Goal: Find specific page/section: Find specific page/section

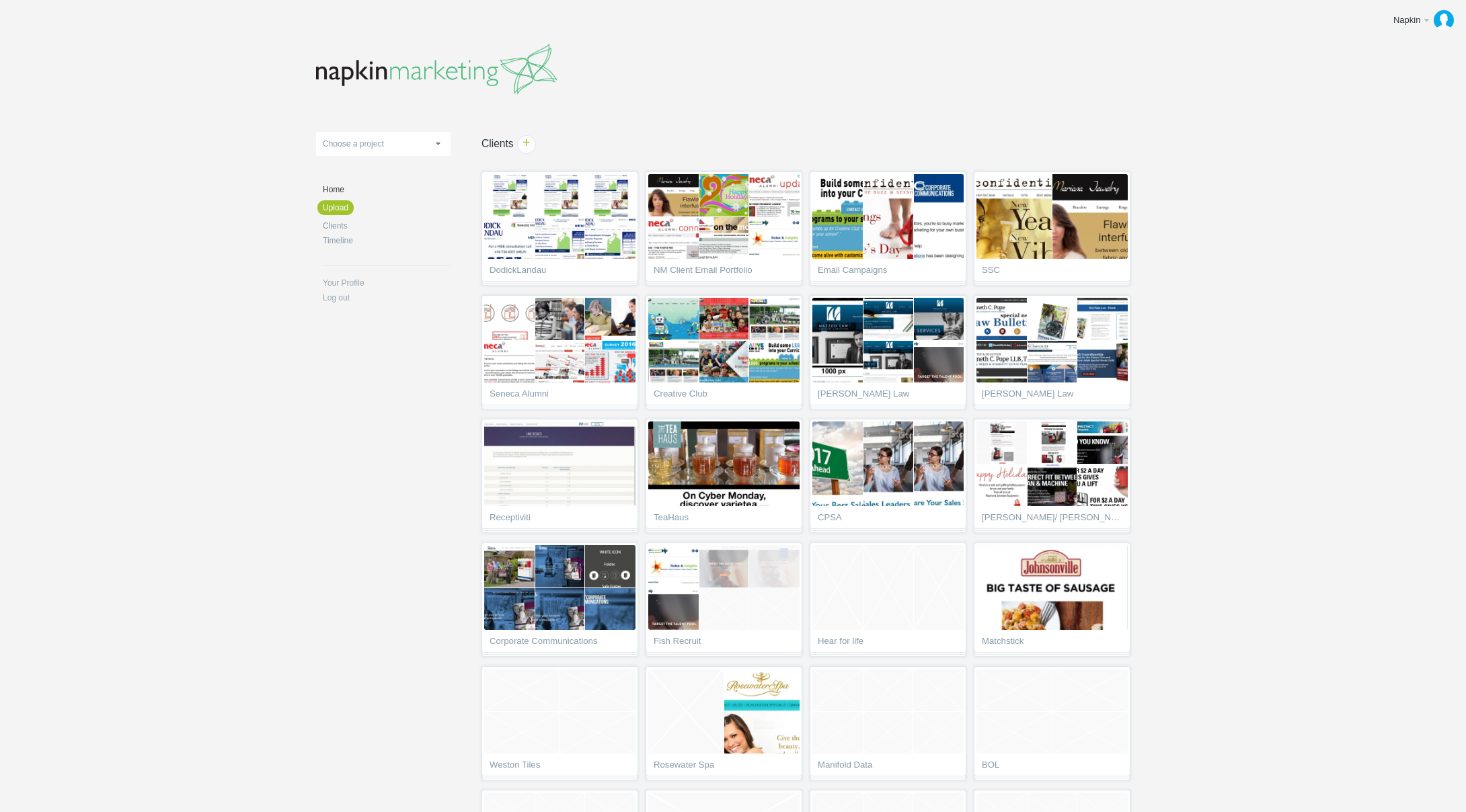
scroll to position [4440, 0]
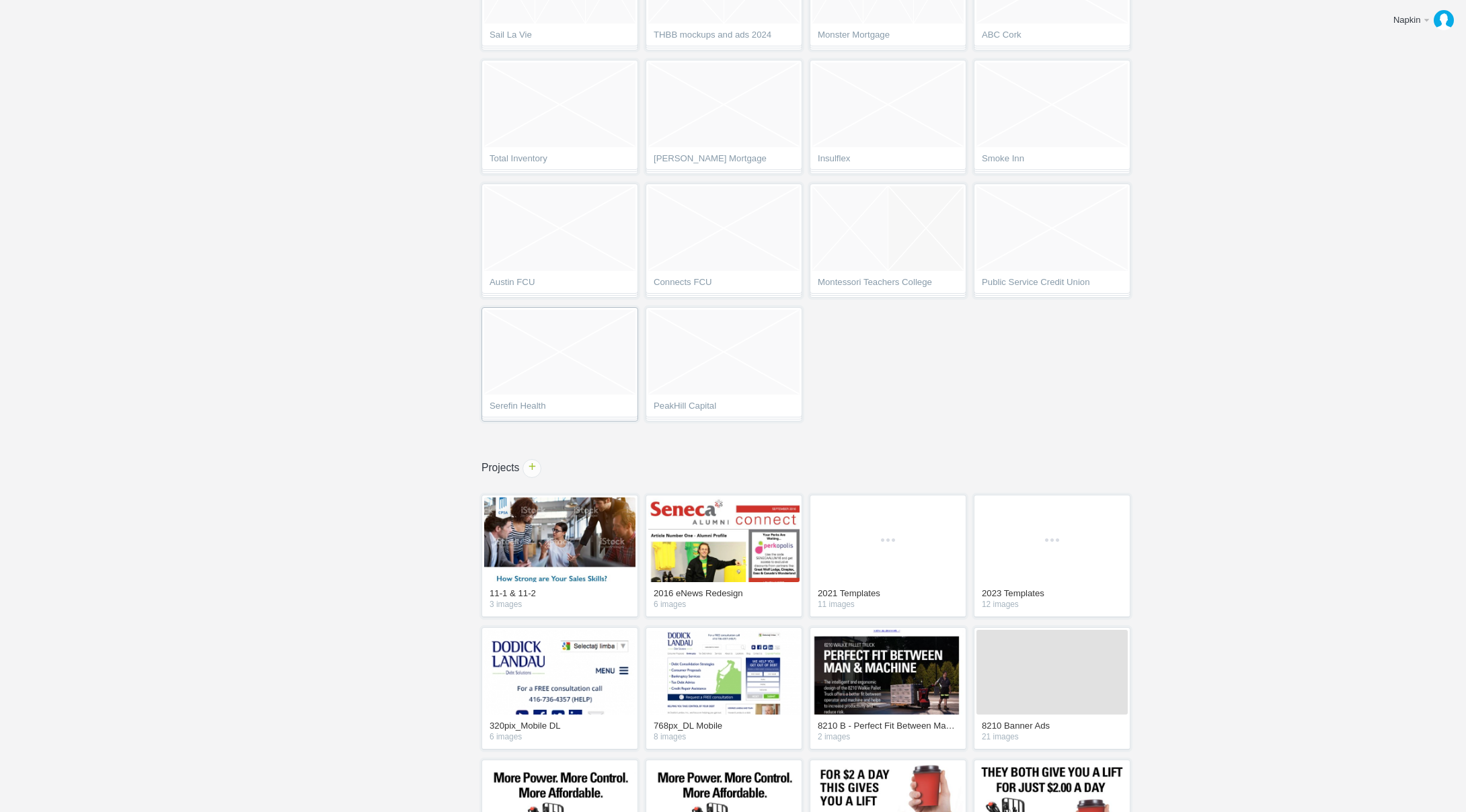
click at [556, 403] on span "Serefin Health" at bounding box center [559, 407] width 140 height 13
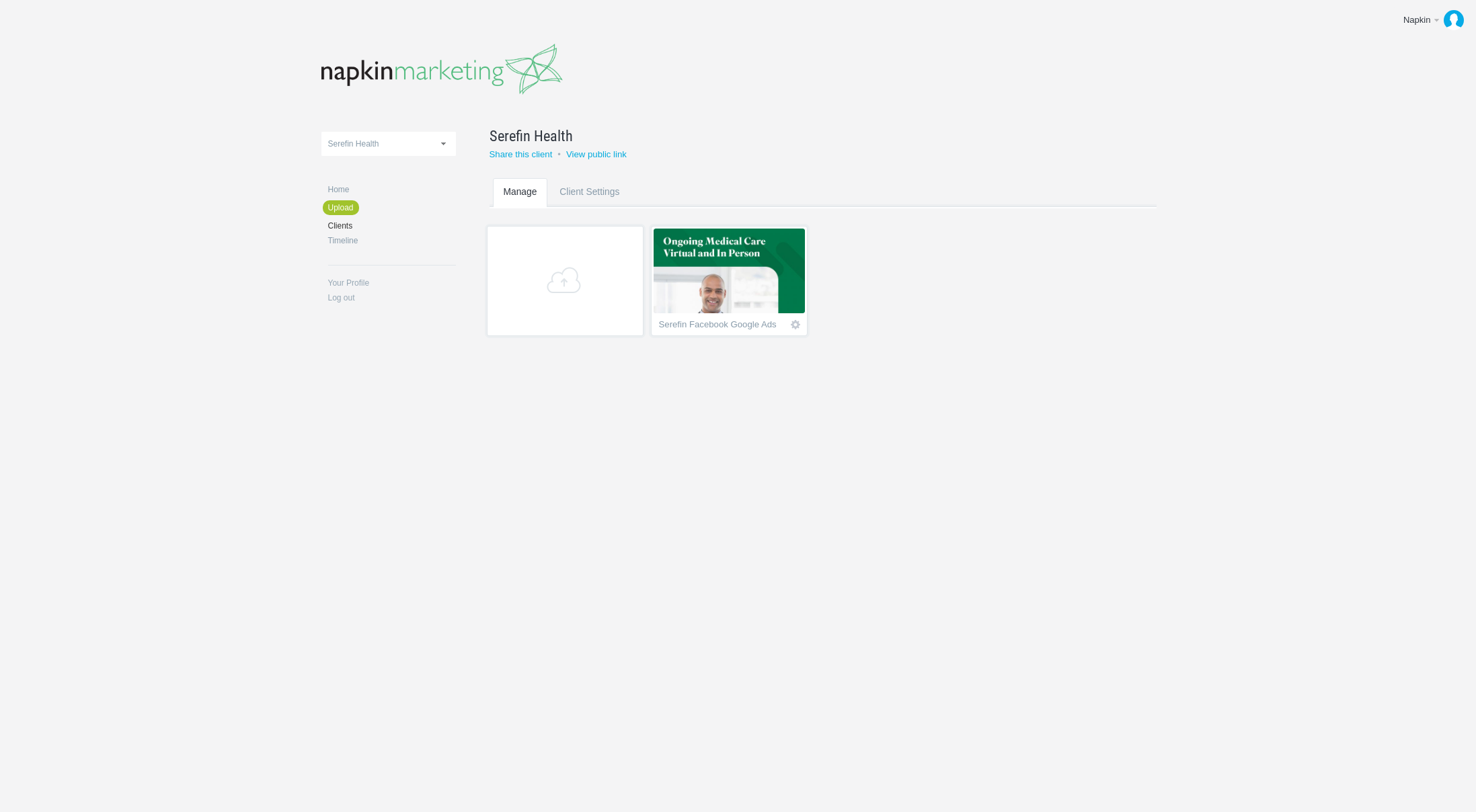
click at [770, 323] on div "Serefin Facebook Google Ads" at bounding box center [721, 326] width 125 height 13
click at [751, 278] on img at bounding box center [730, 271] width 152 height 84
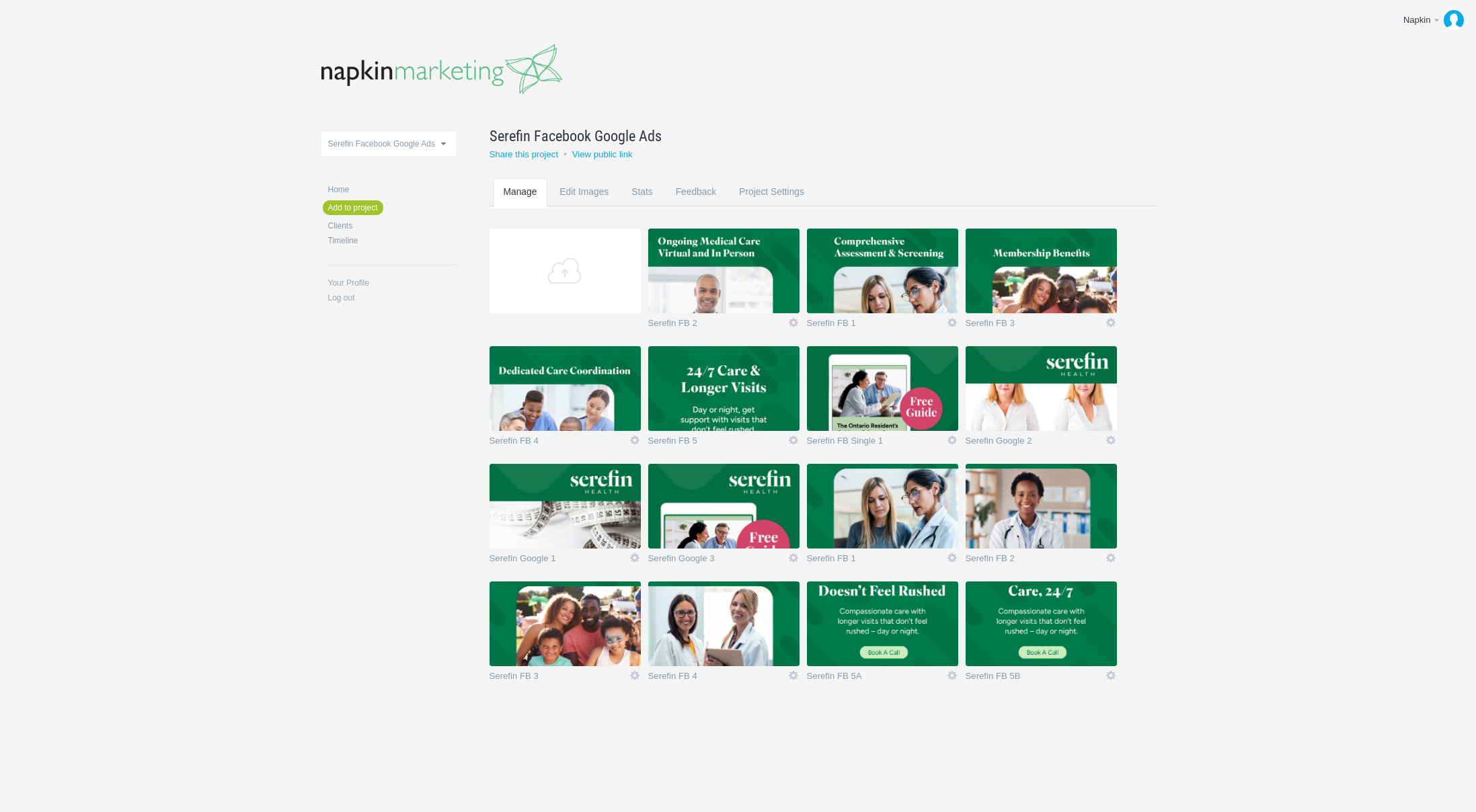
click at [920, 117] on div "11-1 & 11-2 2016 eNews Redesign 2021 Templates 2023 Templates 320pix_Mobile DL …" at bounding box center [738, 381] width 834 height 763
click at [1329, 376] on body "Napkin Edit profile Log out Upload 11-1 & 11-2 2016 eNews Redesign 2021 Templat…" at bounding box center [738, 406] width 1476 height 812
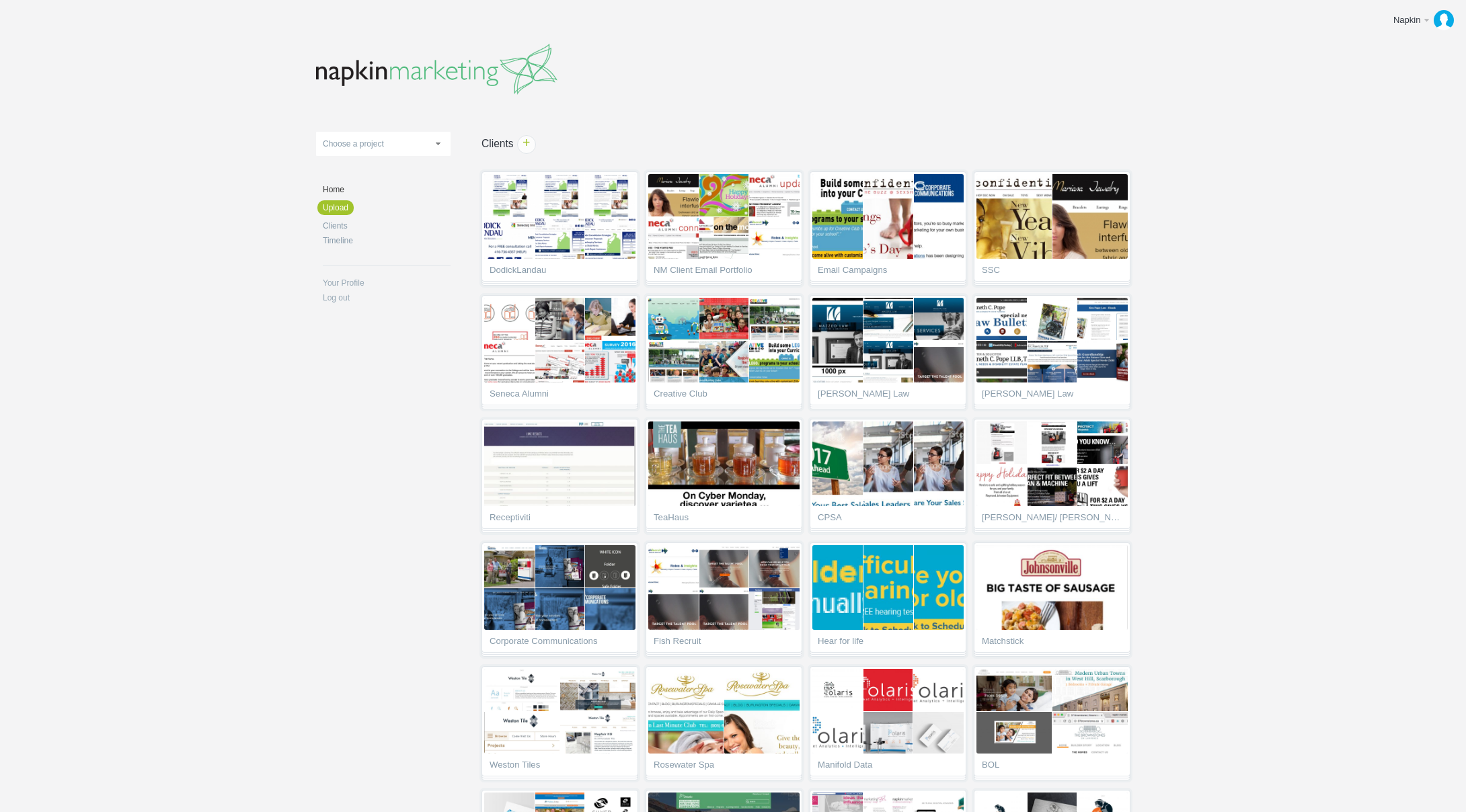
scroll to position [4440, 0]
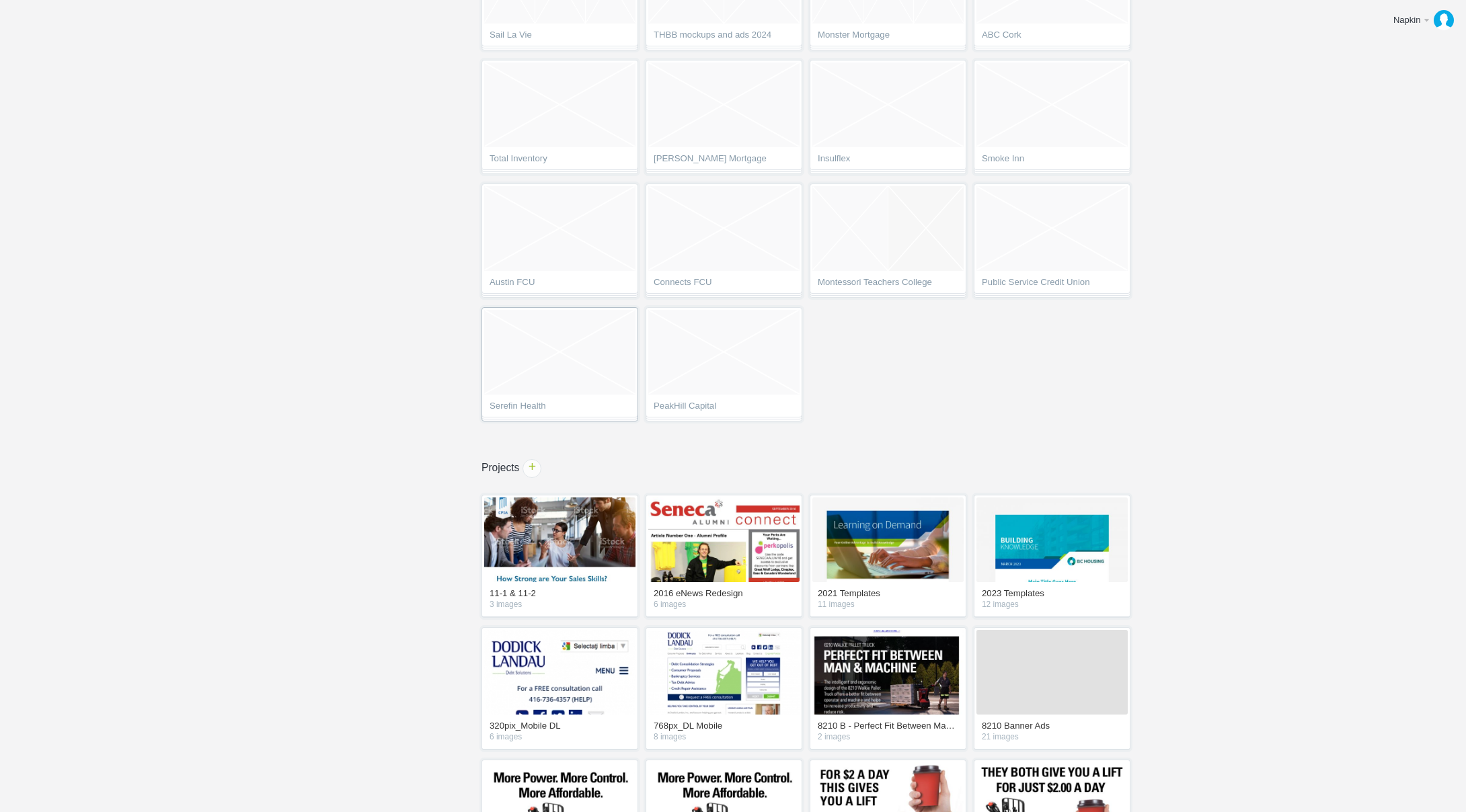
click at [548, 406] on span "Serefin Health" at bounding box center [559, 407] width 140 height 13
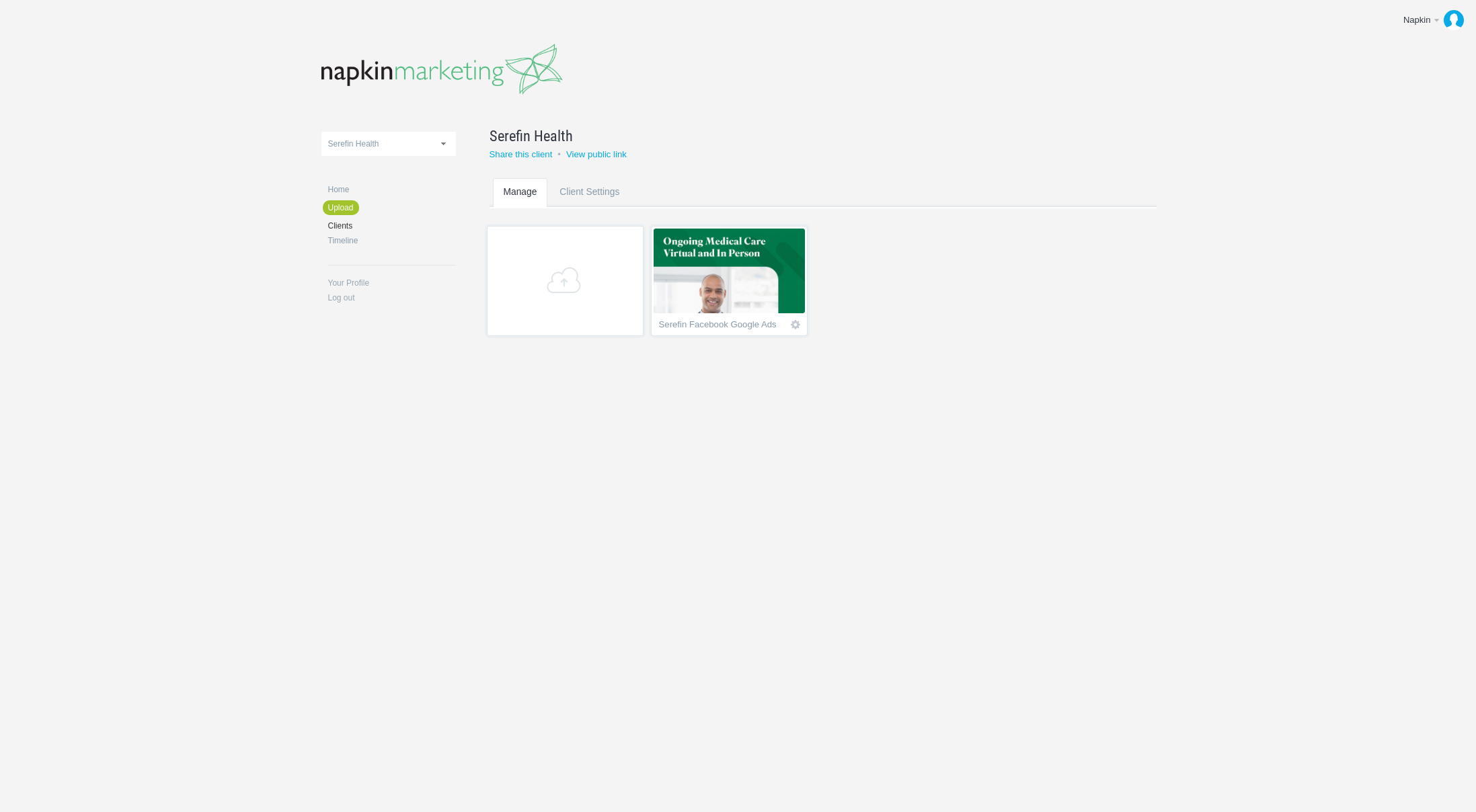
click at [765, 264] on img at bounding box center [730, 271] width 152 height 84
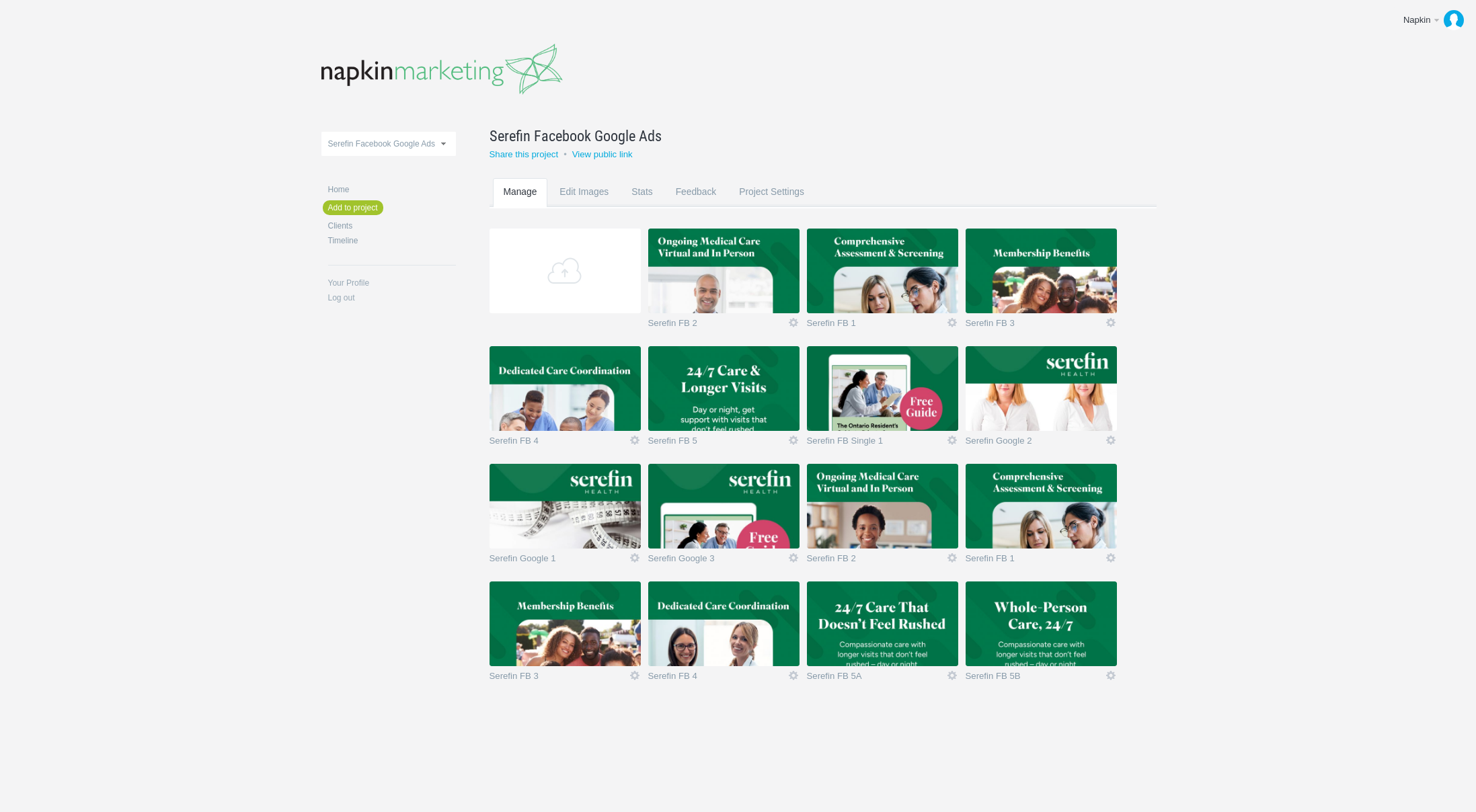
click at [1355, 400] on body "Napkin Edit profile Log out Upload 11-1 & 11-2 2016 eNews Redesign 2021 Templat…" at bounding box center [738, 406] width 1476 height 812
